Goal: Check status: Check status

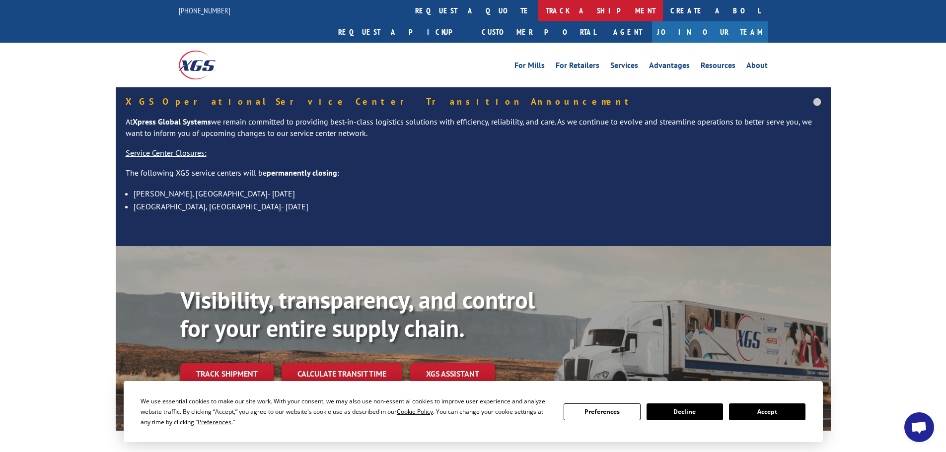
click at [538, 8] on link "track a shipment" at bounding box center [600, 10] width 125 height 21
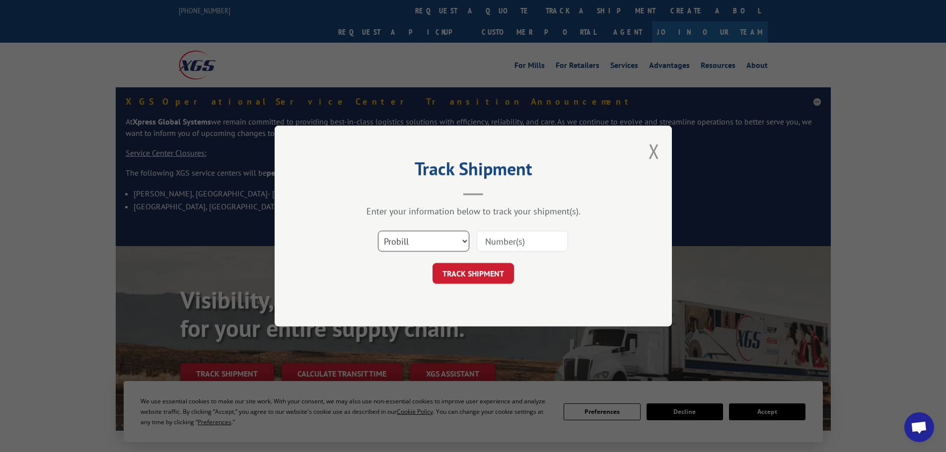
click at [400, 244] on select "Select category... Probill BOL PO" at bounding box center [423, 241] width 91 height 21
select select "po"
click at [378, 231] on select "Select category... Probill BOL PO" at bounding box center [423, 241] width 91 height 21
click at [530, 242] on input at bounding box center [521, 241] width 91 height 21
paste input "01526272"
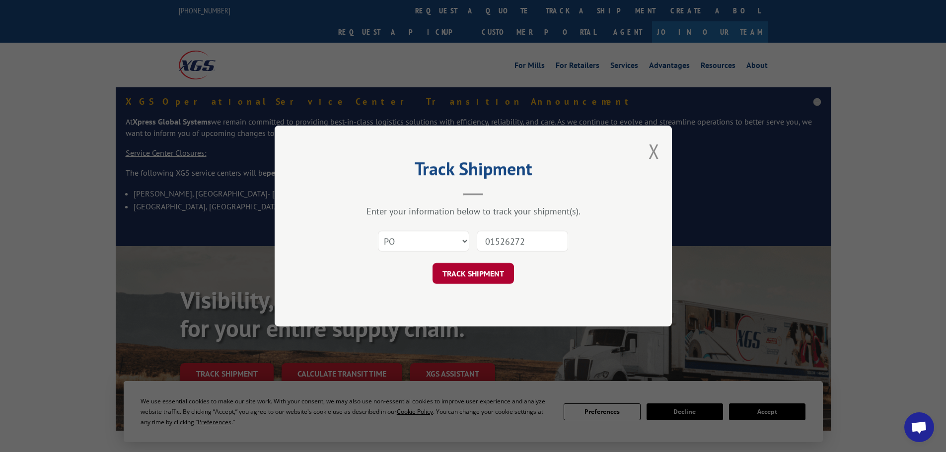
type input "01526272"
click at [462, 265] on button "TRACK SHIPMENT" at bounding box center [472, 273] width 81 height 21
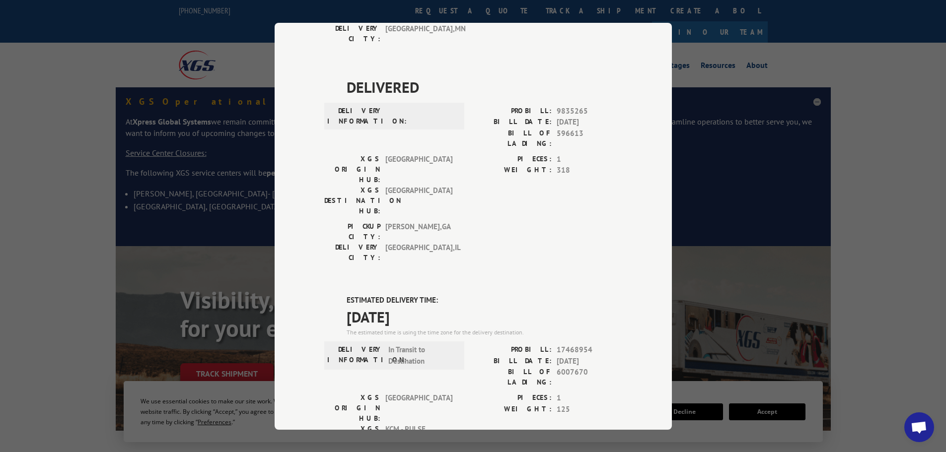
scroll to position [371, 0]
